Goal: Task Accomplishment & Management: Manage account settings

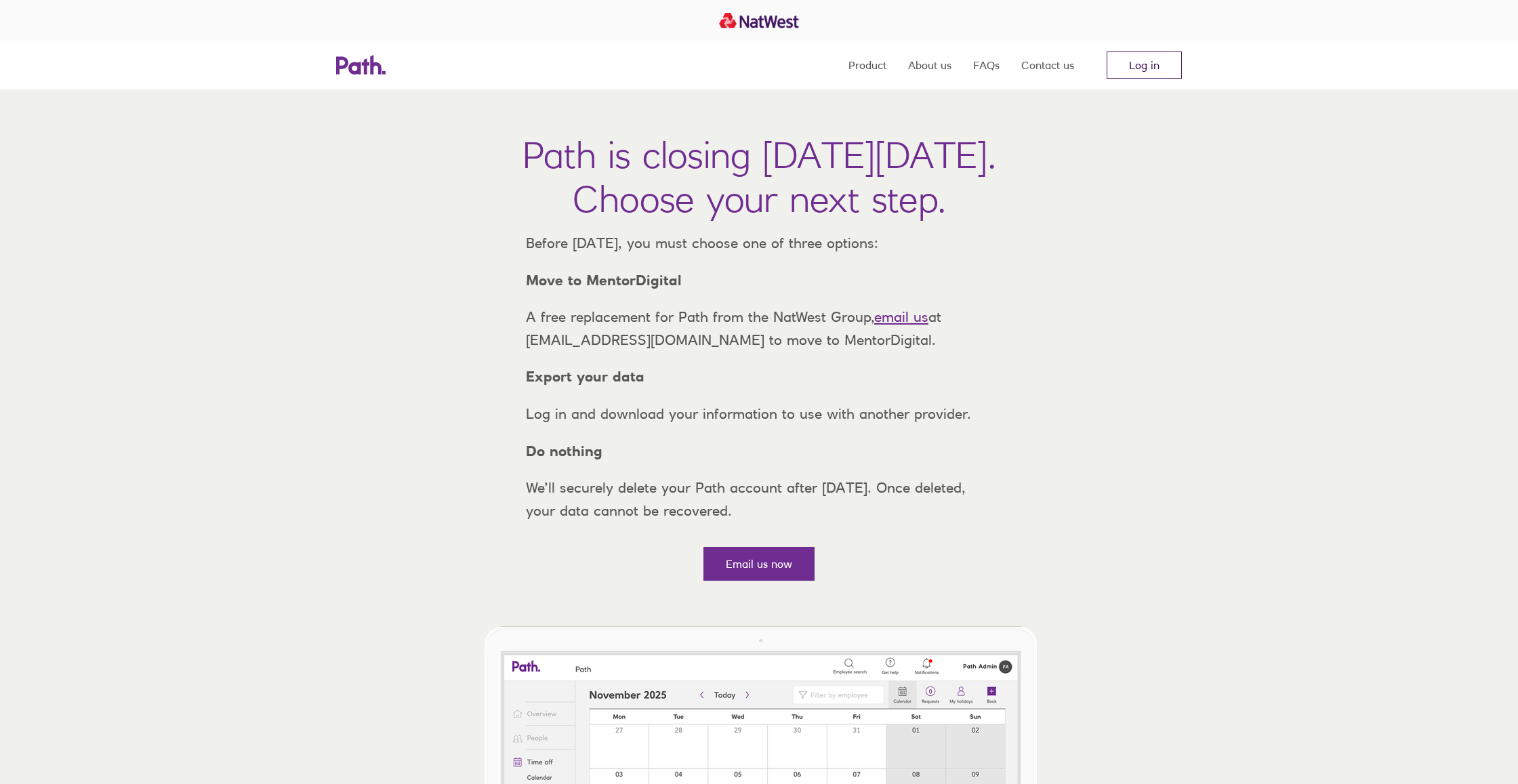
click at [1165, 63] on link "Log in" at bounding box center [1145, 65] width 76 height 27
click at [1136, 66] on link "Log in" at bounding box center [1145, 65] width 76 height 27
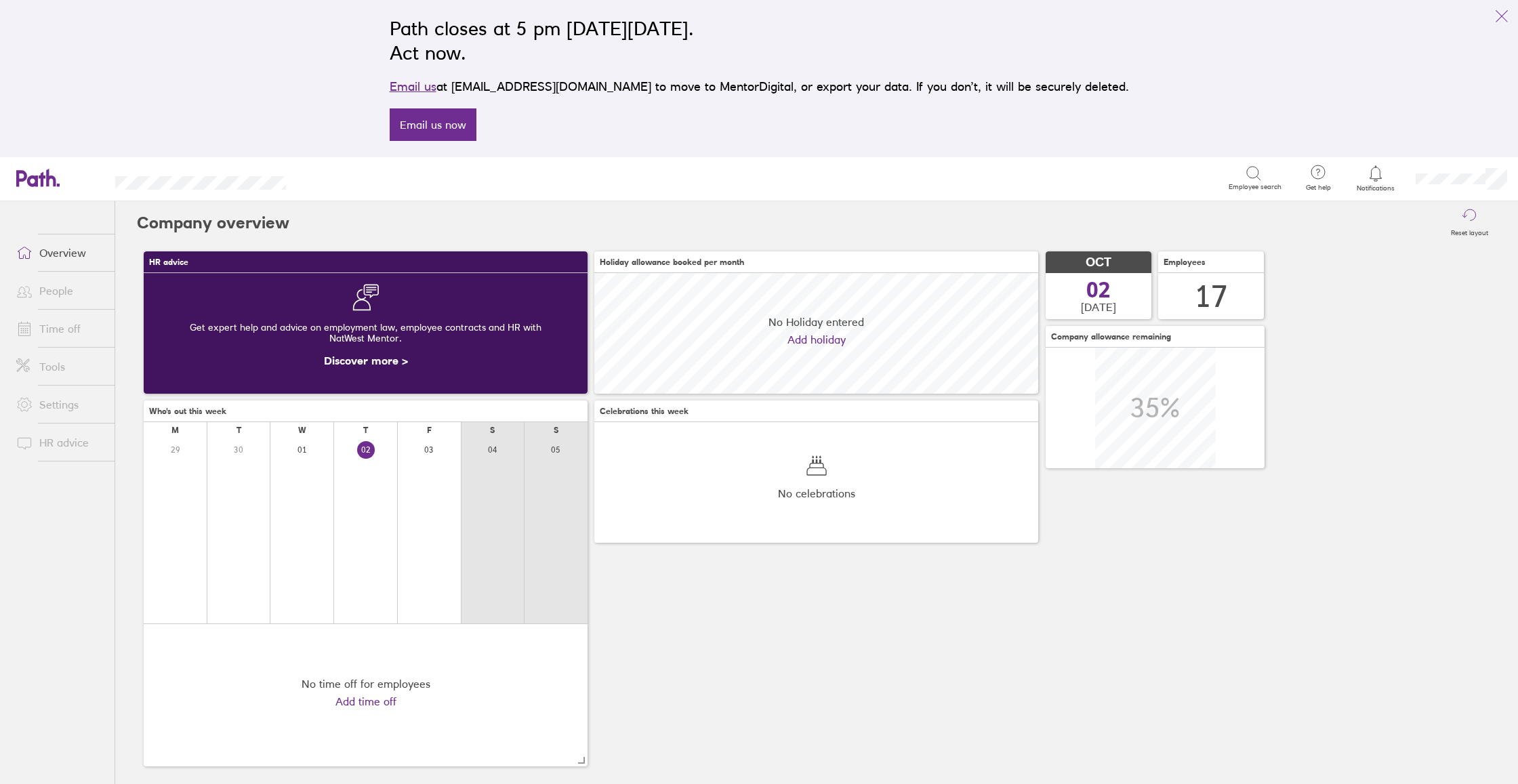
scroll to position [120, 444]
click at [1503, 15] on icon "link" at bounding box center [1502, 16] width 16 height 16
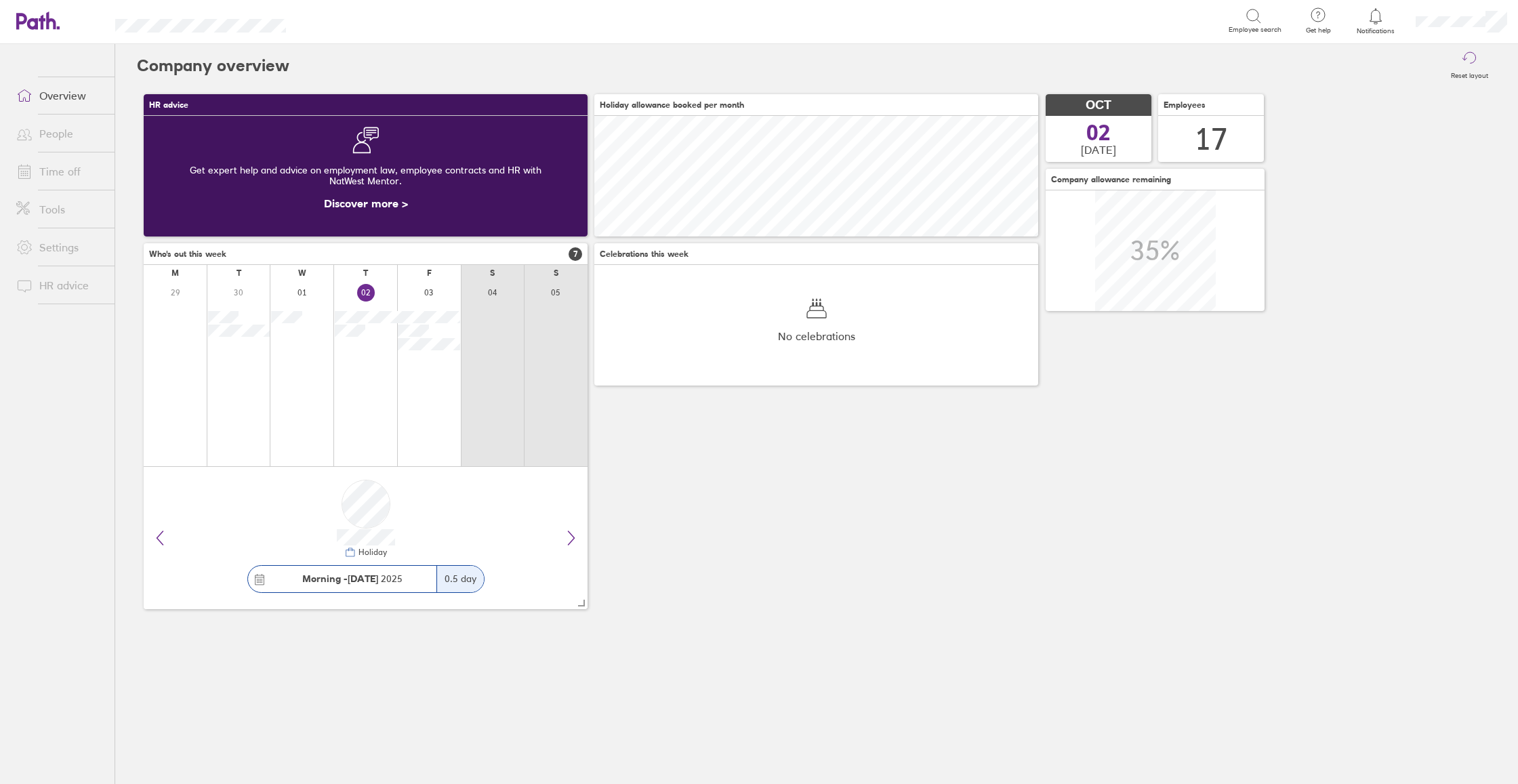
click at [65, 174] on link "Time off" at bounding box center [60, 171] width 109 height 27
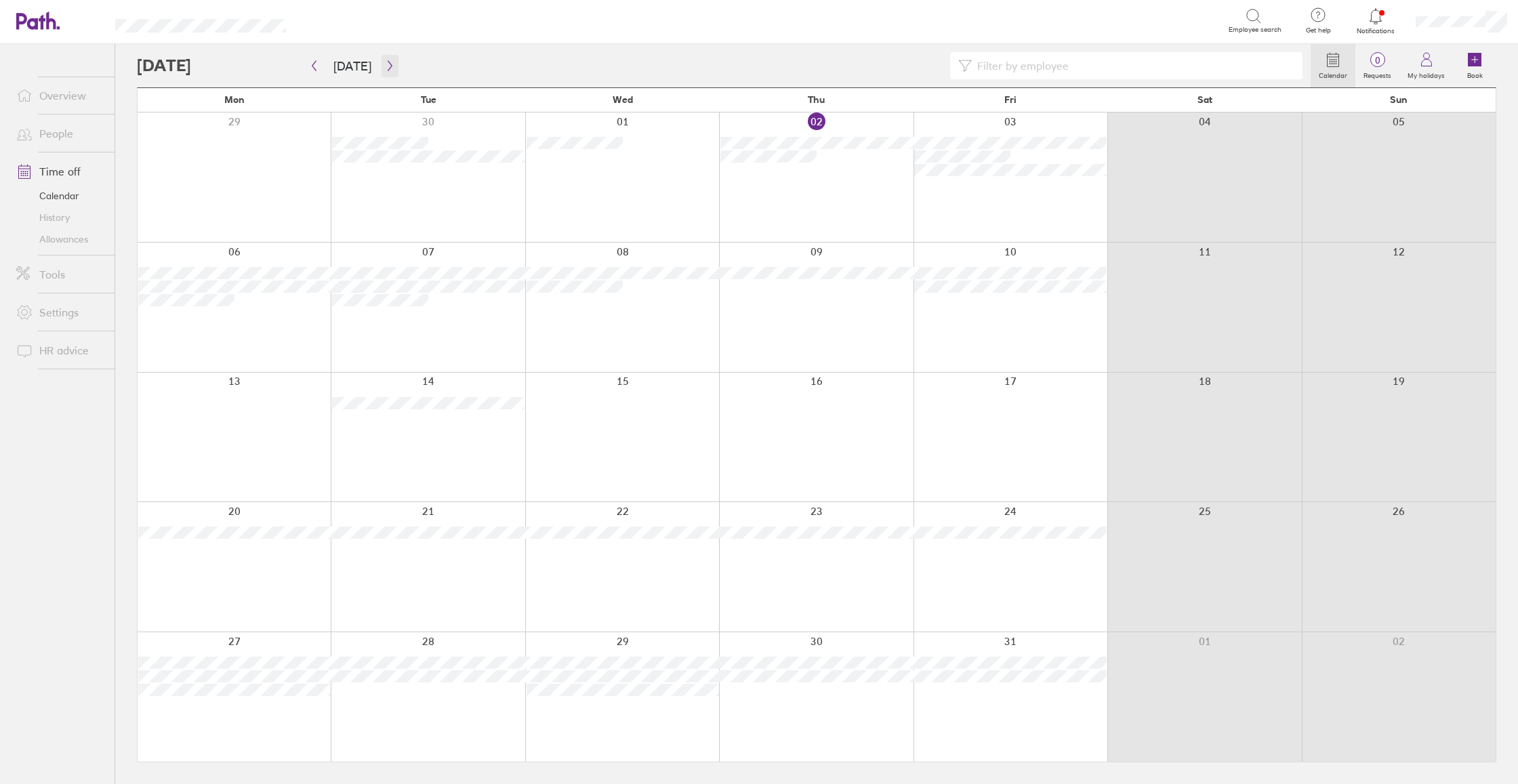
click at [385, 66] on icon "button" at bounding box center [389, 66] width 10 height 11
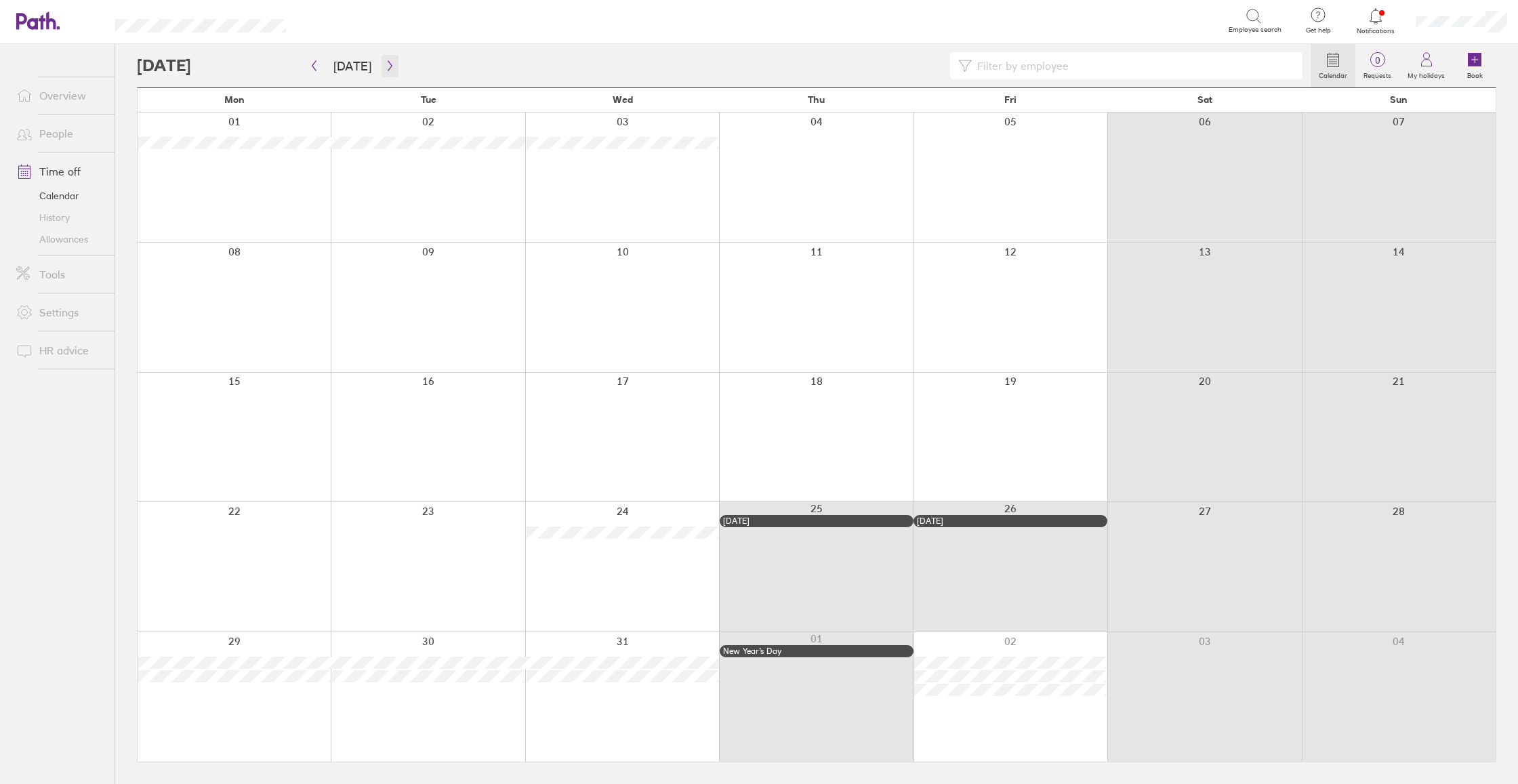
click at [385, 66] on icon "button" at bounding box center [389, 66] width 10 height 11
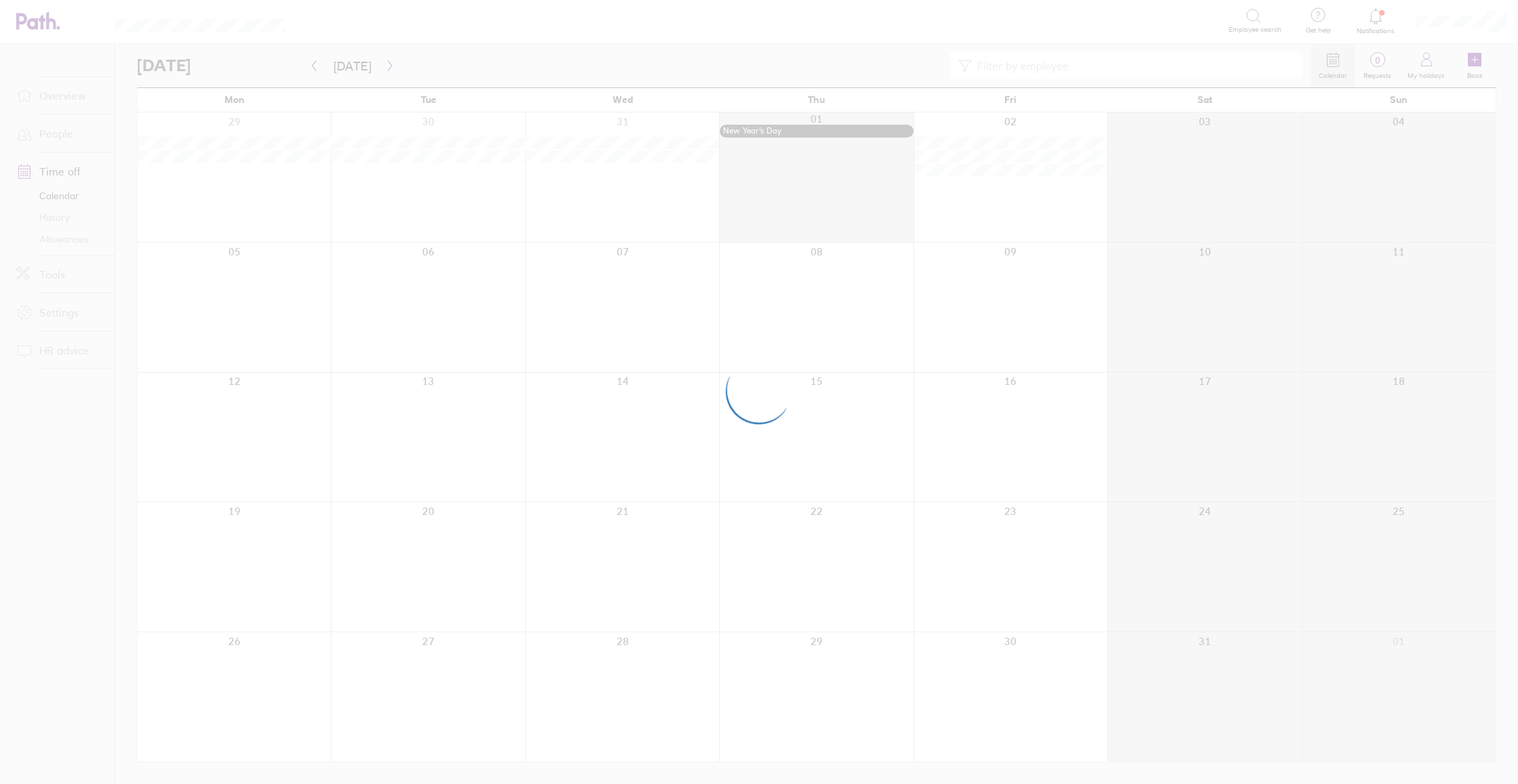
scroll to position [0, 0]
